Goal: Find specific page/section: Find specific page/section

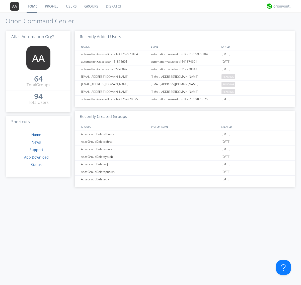
click at [91, 6] on link "Groups" at bounding box center [91, 6] width 22 height 13
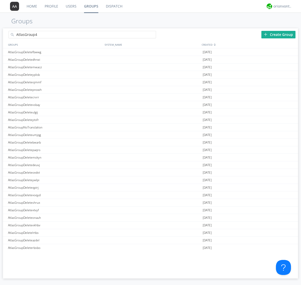
type input "AtlasGroup4"
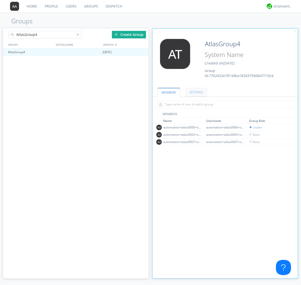
click at [196, 92] on link "SETTINGS" at bounding box center [196, 92] width 22 height 9
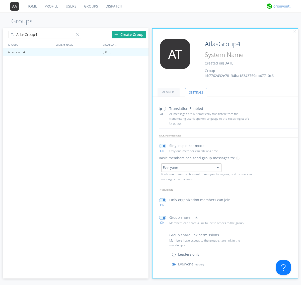
click at [281, 6] on div "orionvontas+atlas+automation+org2" at bounding box center [282, 6] width 19 height 5
